Goal: Book appointment/travel/reservation

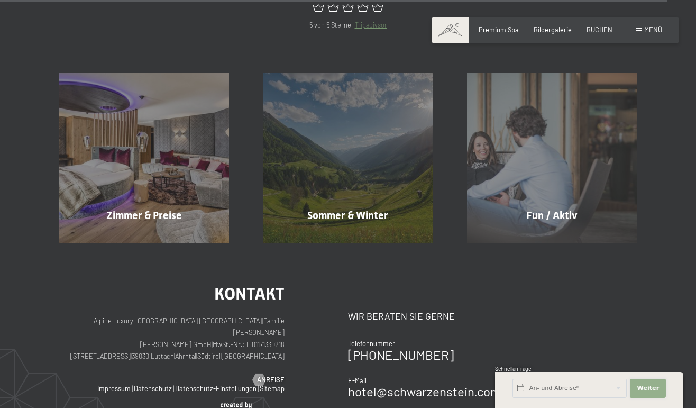
click at [646, 391] on span "Weiter" at bounding box center [648, 388] width 22 height 8
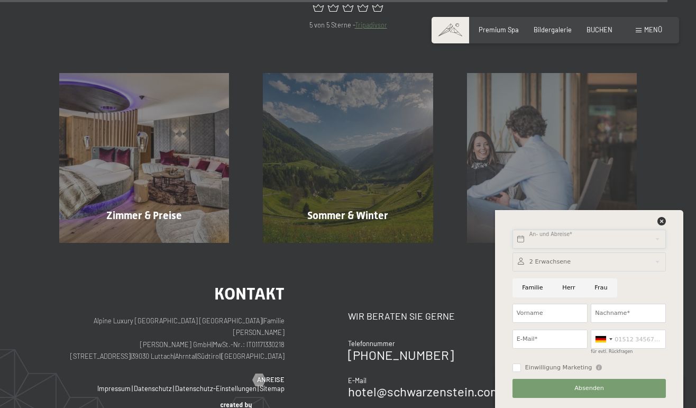
click at [597, 238] on input "text" at bounding box center [589, 239] width 153 height 19
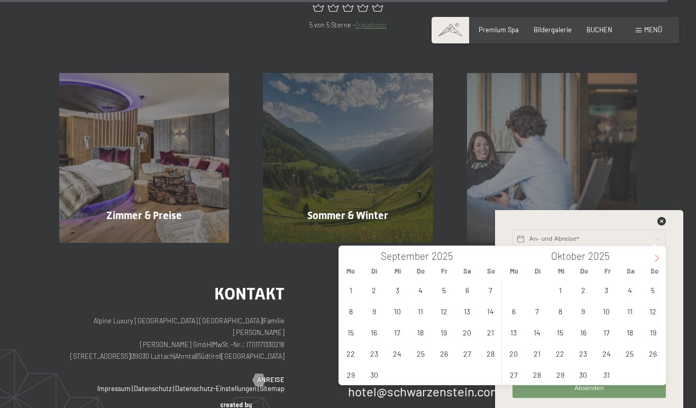
click at [655, 264] on span at bounding box center [657, 255] width 18 height 18
type input "2026"
click at [353, 377] on span "29" at bounding box center [351, 374] width 21 height 21
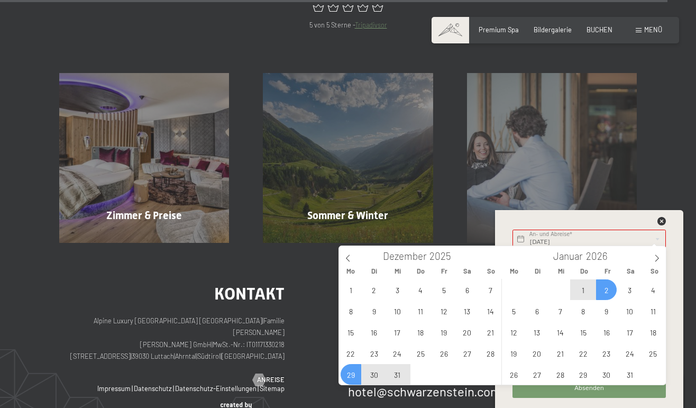
click at [606, 292] on span "2" at bounding box center [606, 289] width 21 height 21
type input "Mo. 29.12.2025 - Fr. 02.01.2026"
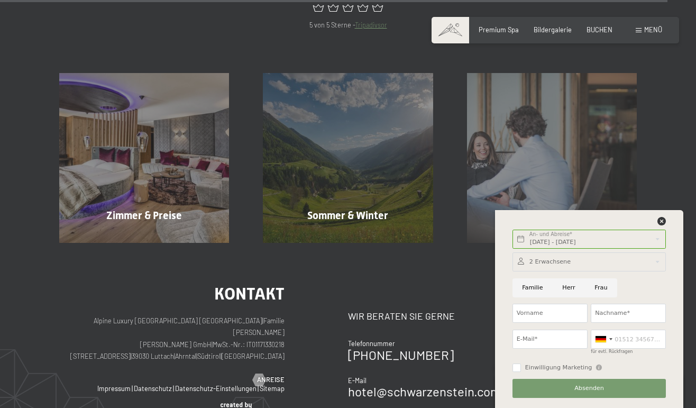
click at [592, 260] on div at bounding box center [589, 261] width 153 height 19
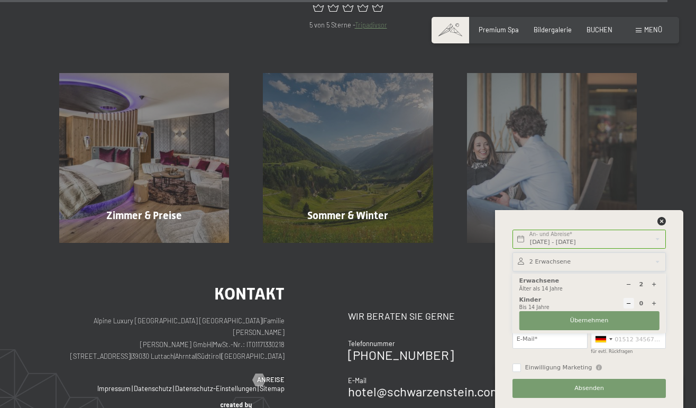
click at [652, 303] on icon at bounding box center [654, 304] width 6 height 6
type input "1"
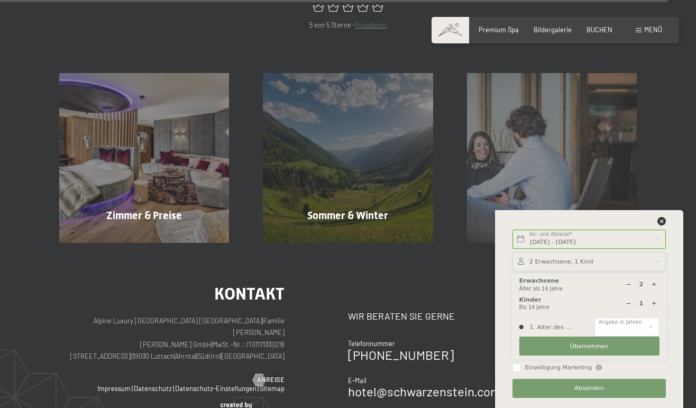
click at [628, 352] on button "Übernehmen" at bounding box center [590, 346] width 140 height 19
select select "3"
click at [597, 350] on span "Übernehmen" at bounding box center [589, 346] width 39 height 8
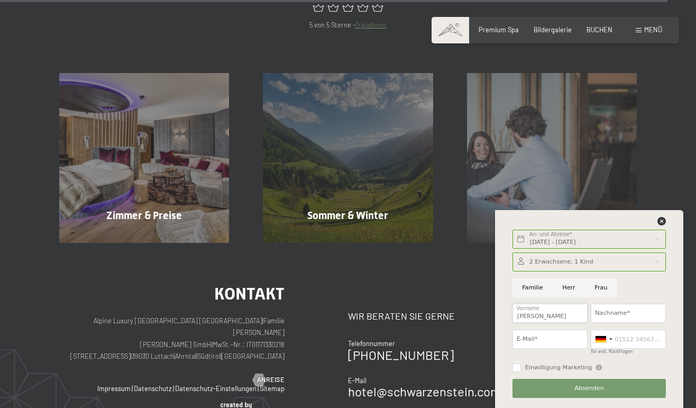
type input "Vanessa"
type input "Polizzi"
type input "vanessa.polizzi@web.de"
click at [551, 390] on button "Absenden" at bounding box center [589, 388] width 153 height 19
